Goal: Check status: Check status

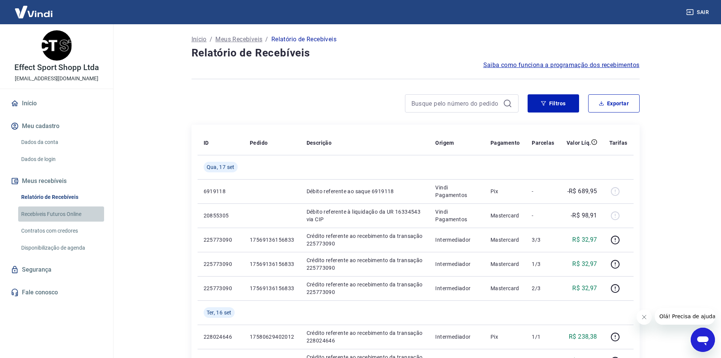
click at [65, 212] on link "Recebíveis Futuros Online" at bounding box center [61, 214] width 86 height 16
click at [24, 100] on link "Início" at bounding box center [56, 103] width 95 height 17
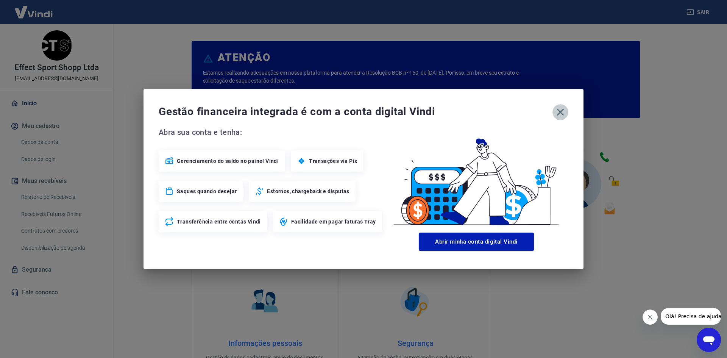
click at [560, 112] on icon "button" at bounding box center [560, 112] width 7 height 7
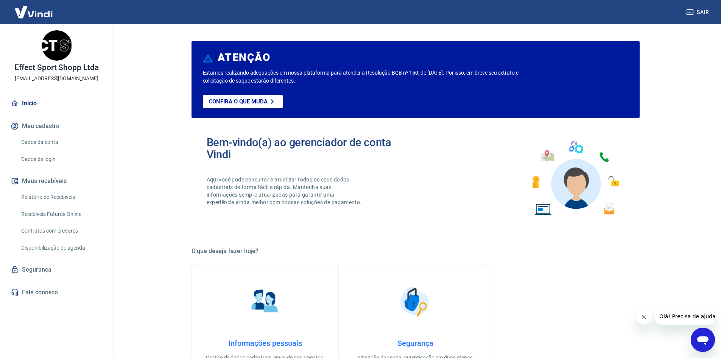
click at [50, 197] on link "Relatório de Recebíveis" at bounding box center [61, 197] width 86 height 16
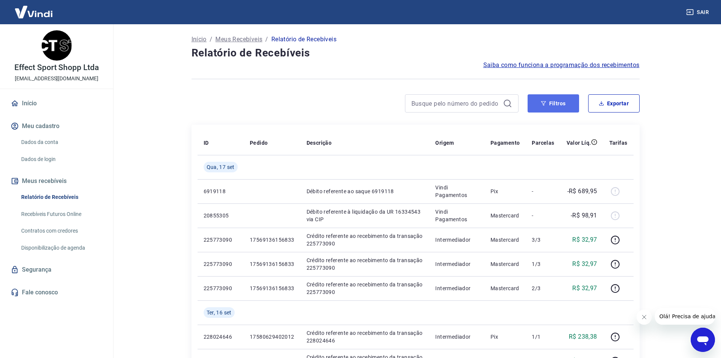
click at [549, 103] on button "Filtros" at bounding box center [554, 103] width 52 height 18
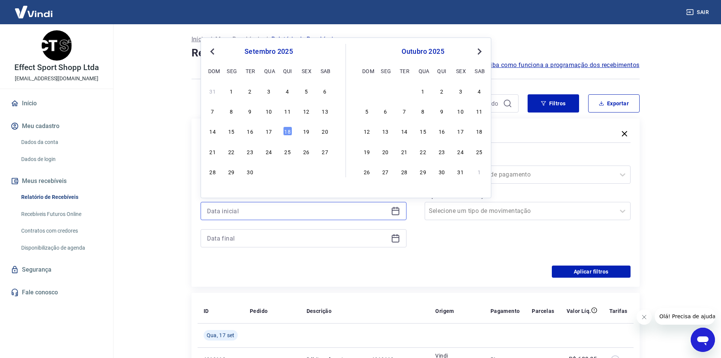
click at [350, 214] on input at bounding box center [297, 210] width 181 height 11
click at [287, 132] on div "18" at bounding box center [287, 130] width 9 height 9
type input "[DATE]"
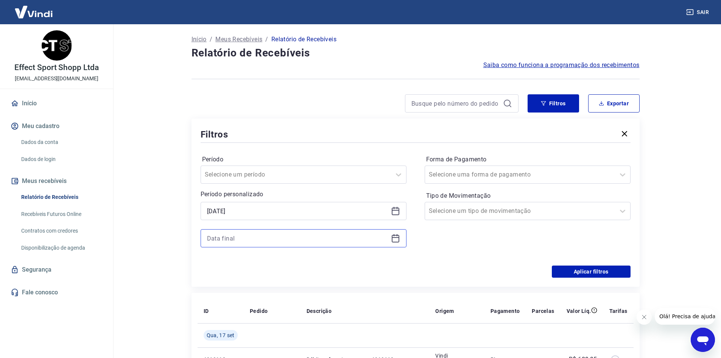
click at [261, 235] on input at bounding box center [297, 238] width 181 height 11
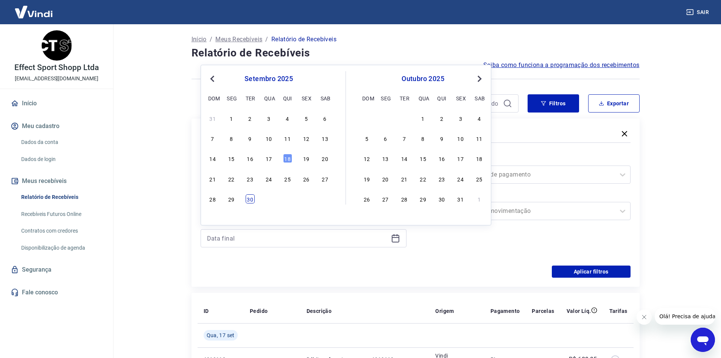
click at [251, 197] on div "30" at bounding box center [250, 198] width 9 height 9
type input "[DATE]"
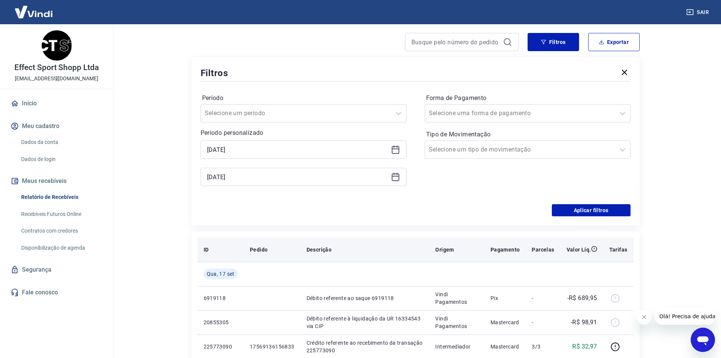
scroll to position [76, 0]
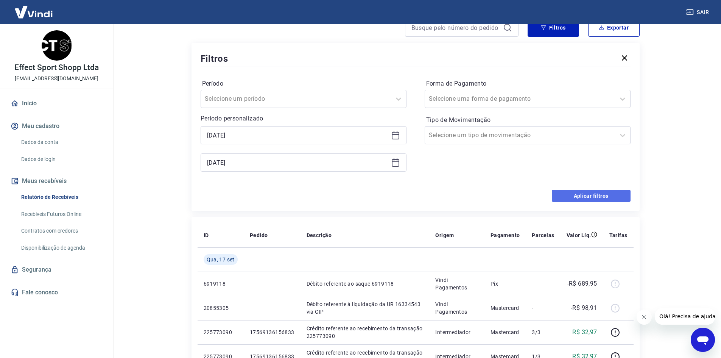
click at [582, 195] on button "Aplicar filtros" at bounding box center [591, 196] width 79 height 12
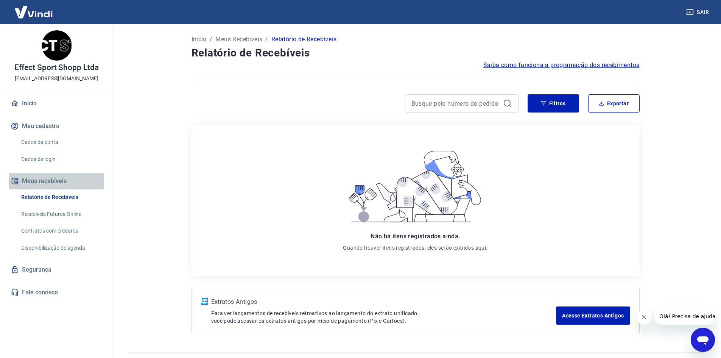
click at [42, 180] on button "Meus recebíveis" at bounding box center [56, 181] width 95 height 17
click at [40, 195] on link "Relatório de Recebíveis" at bounding box center [61, 197] width 86 height 16
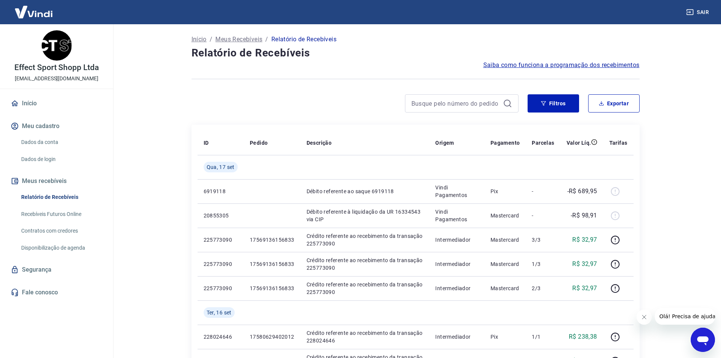
click at [194, 37] on p "Início" at bounding box center [199, 39] width 15 height 9
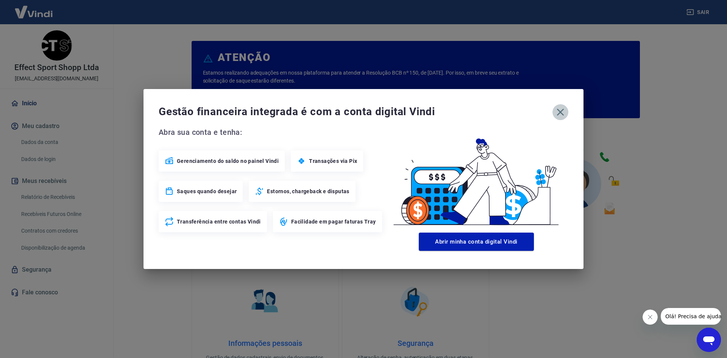
click at [556, 113] on icon "button" at bounding box center [560, 112] width 12 height 12
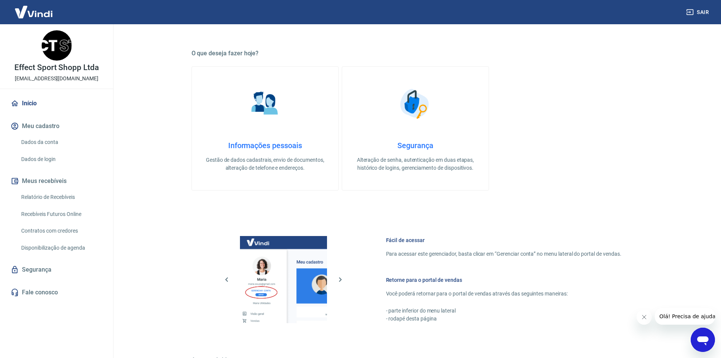
scroll to position [197, 0]
